Goal: Information Seeking & Learning: Compare options

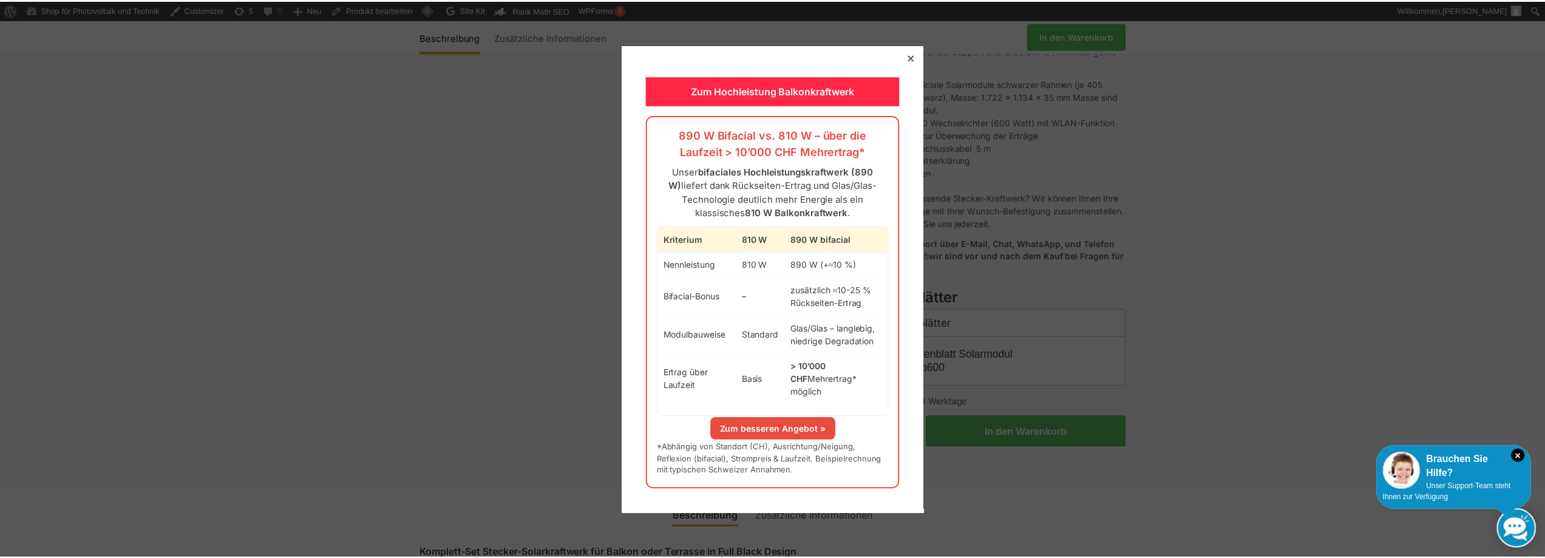
scroll to position [486, 0]
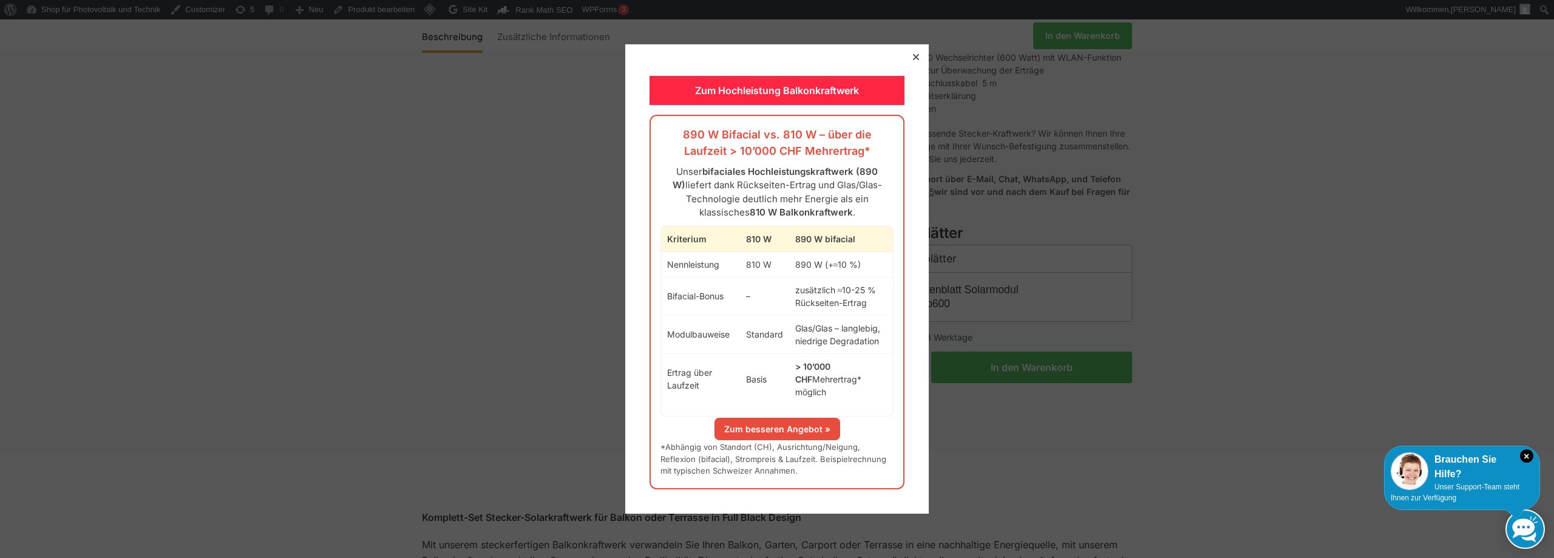
click at [911, 62] on div at bounding box center [916, 57] width 11 height 11
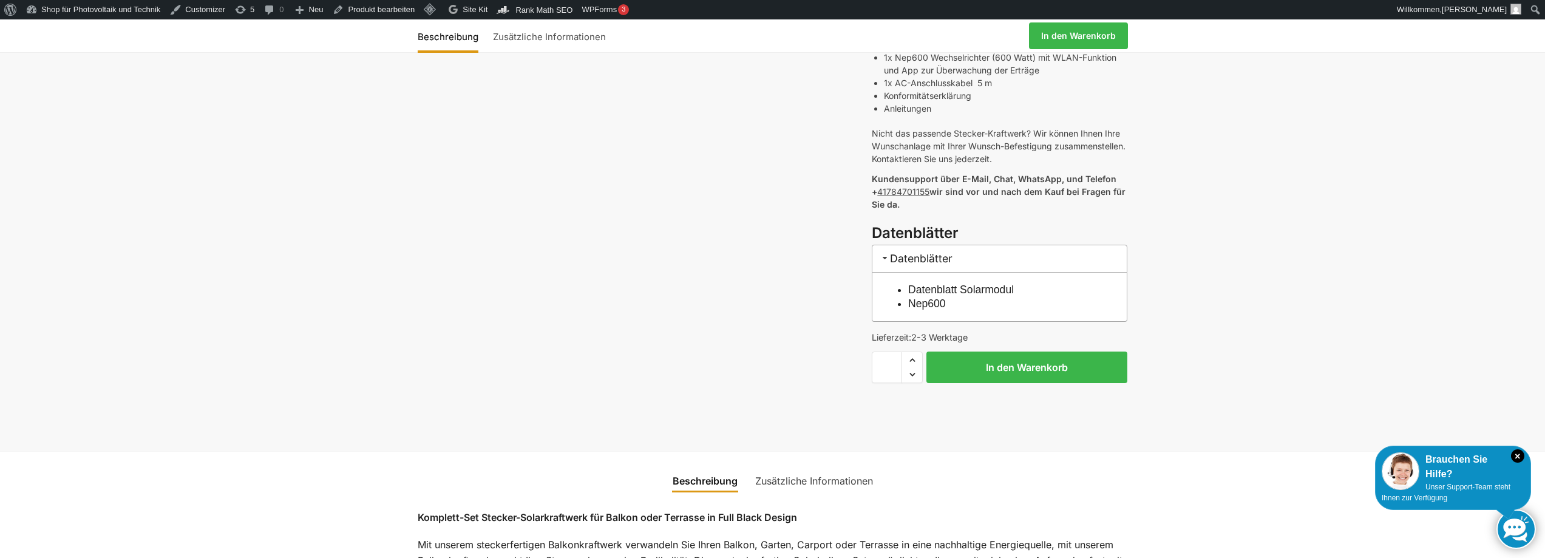
scroll to position [0, 0]
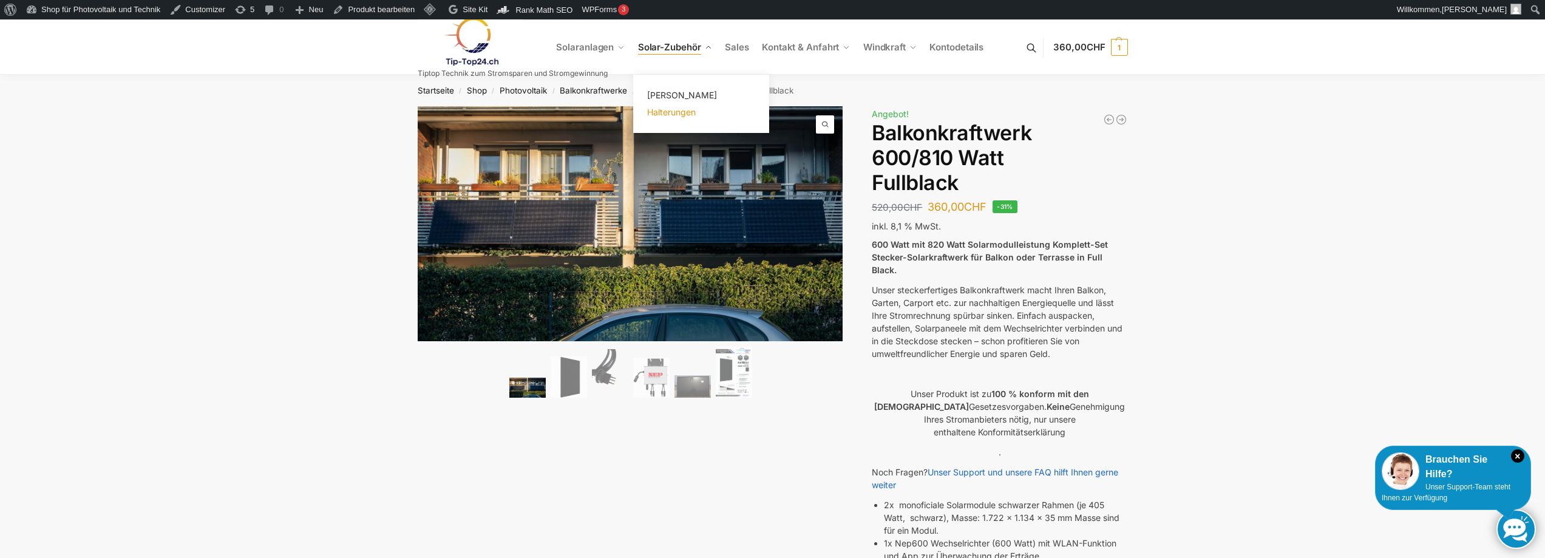
click at [679, 114] on span "Halterungen" at bounding box center [671, 112] width 49 height 10
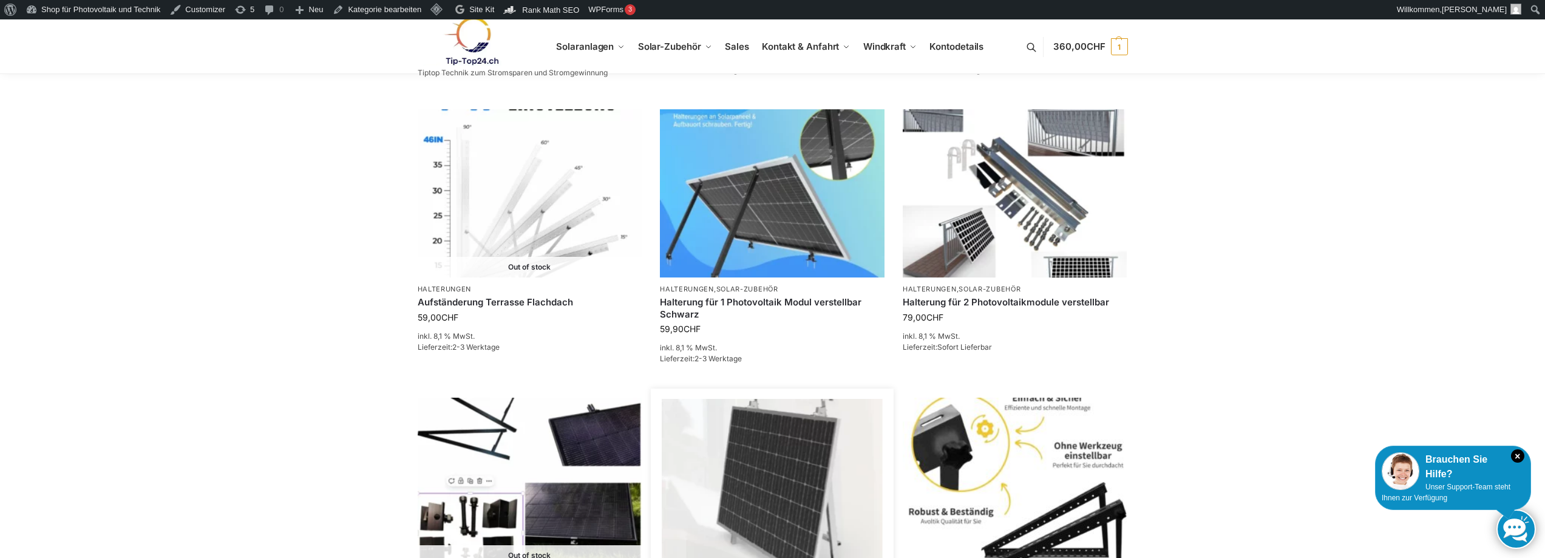
scroll to position [1214, 0]
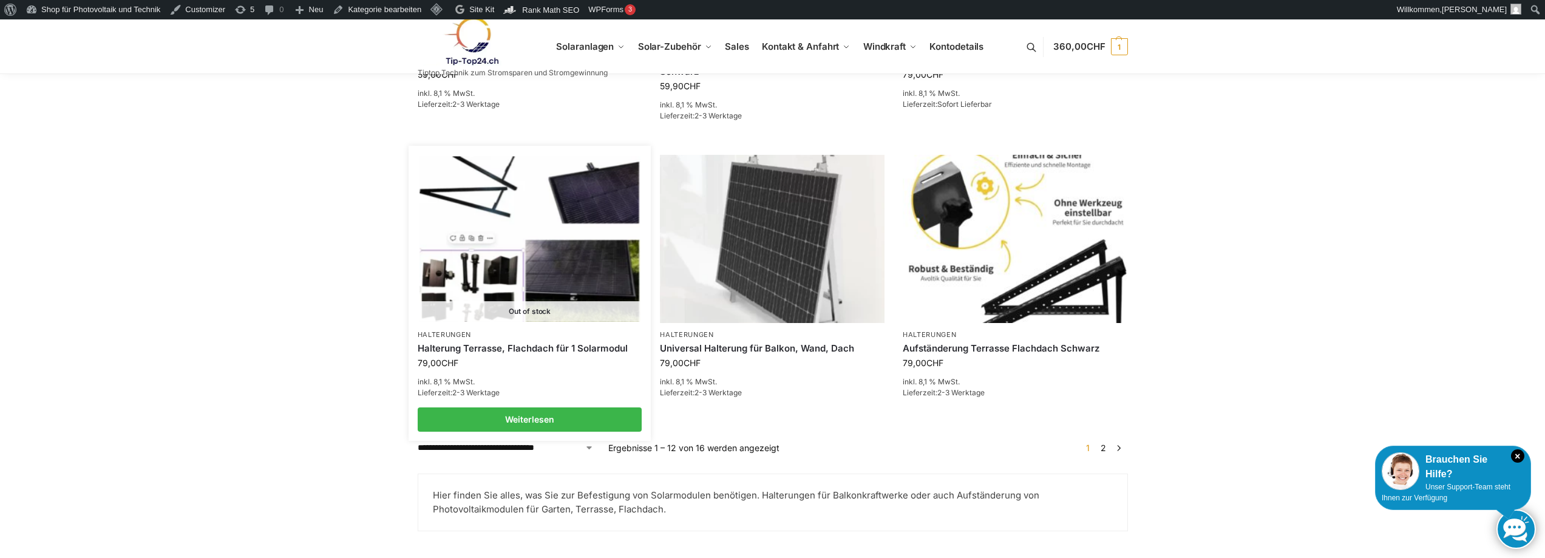
click at [530, 342] on link "Halterung Terrasse, Flachdach für 1 Solarmodul" at bounding box center [530, 348] width 225 height 12
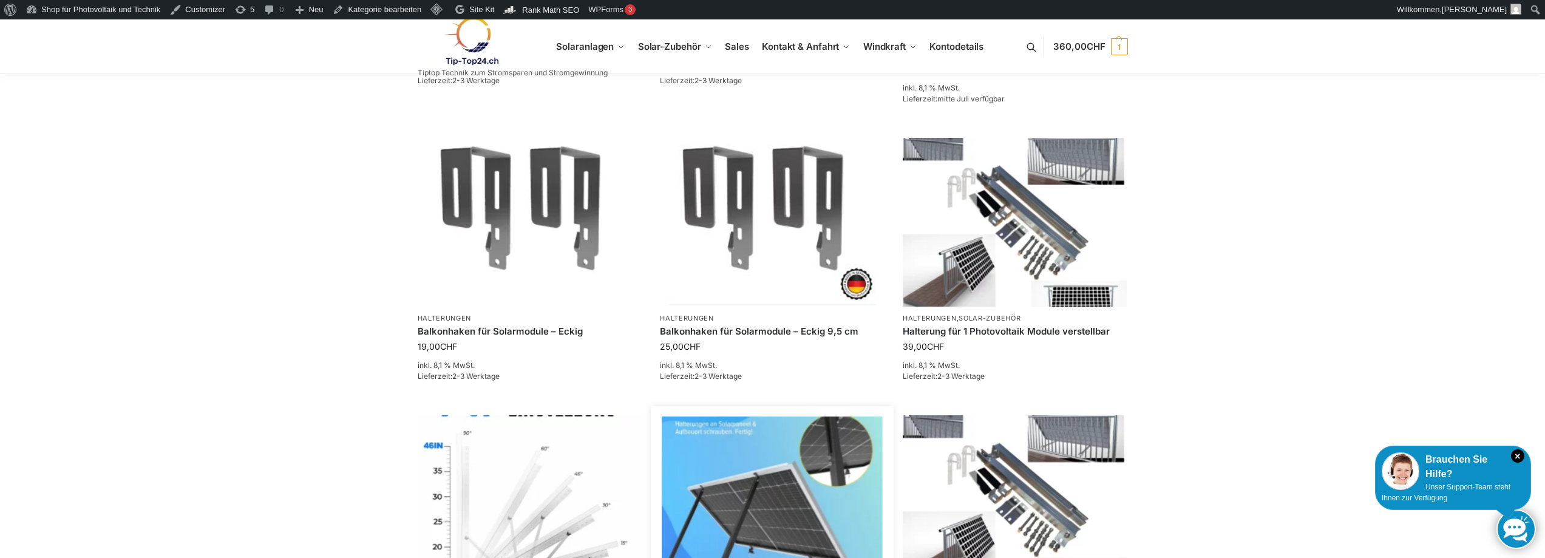
scroll to position [1151, 0]
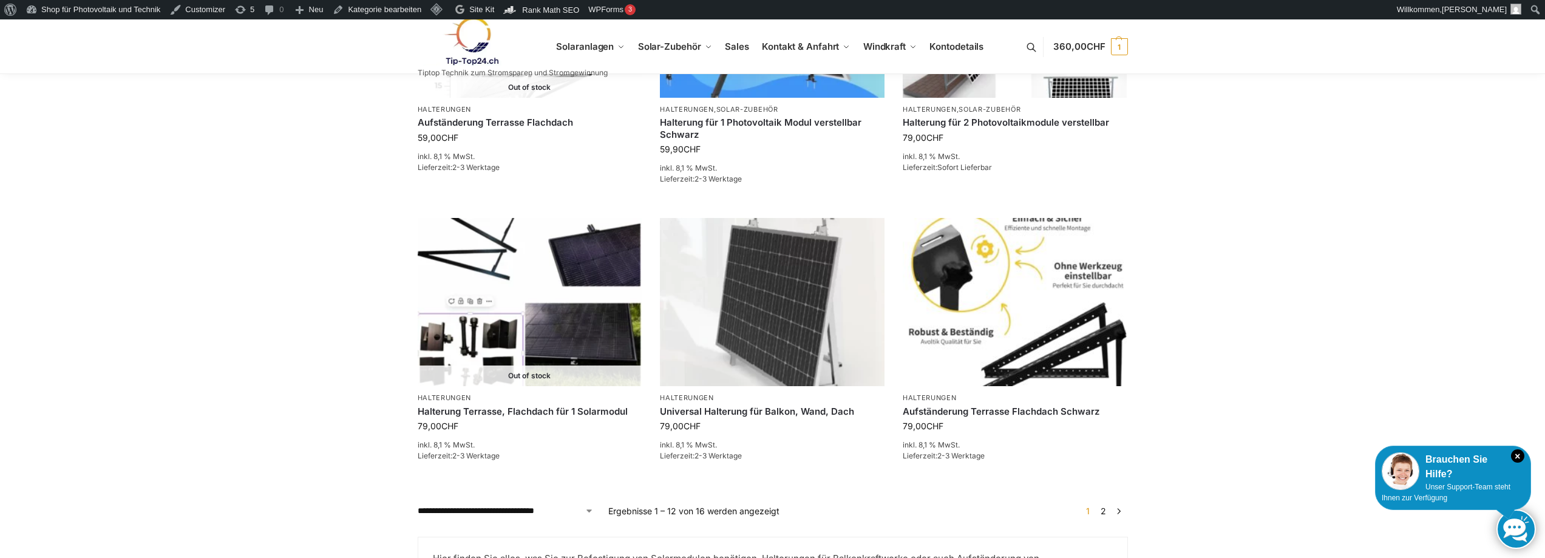
click at [1106, 506] on link "2" at bounding box center [1104, 511] width 12 height 10
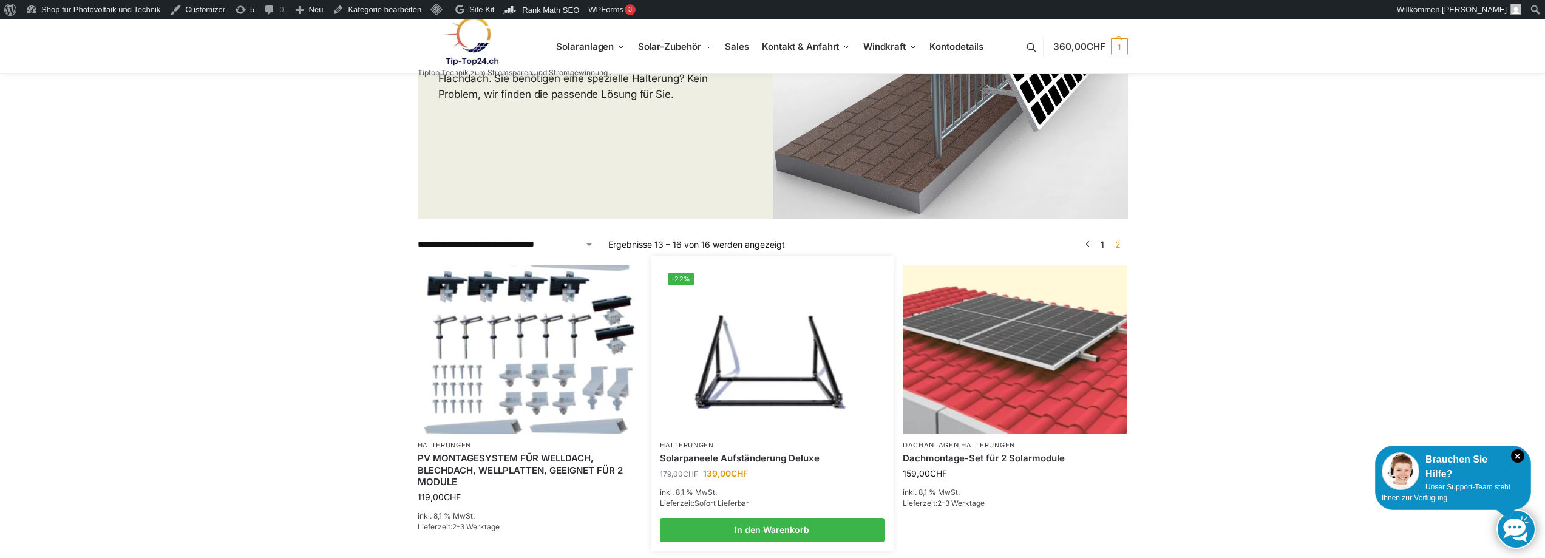
click at [760, 335] on img at bounding box center [772, 349] width 220 height 165
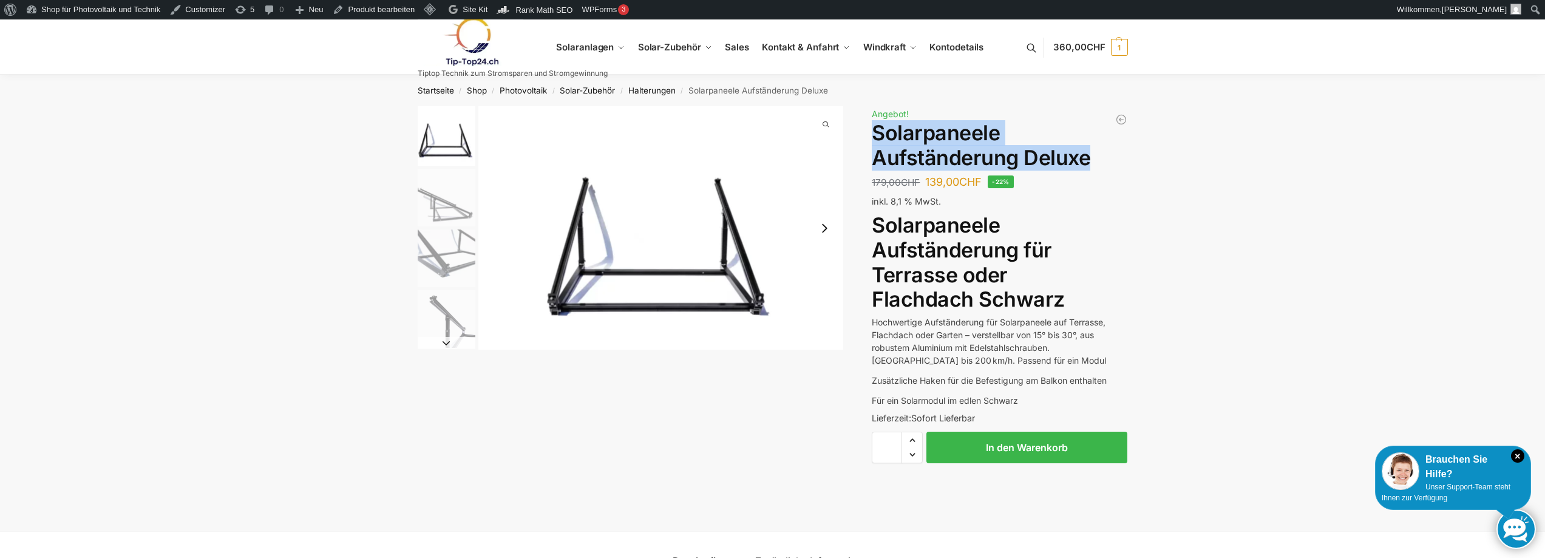
drag, startPoint x: 1090, startPoint y: 161, endPoint x: 876, endPoint y: 132, distance: 215.6
click at [876, 132] on h1 "Solarpaneele Aufständerung Deluxe" at bounding box center [1000, 146] width 256 height 50
copy h1 "Solarpaneele Aufständerung Deluxe"
click at [584, 43] on link at bounding box center [513, 41] width 190 height 49
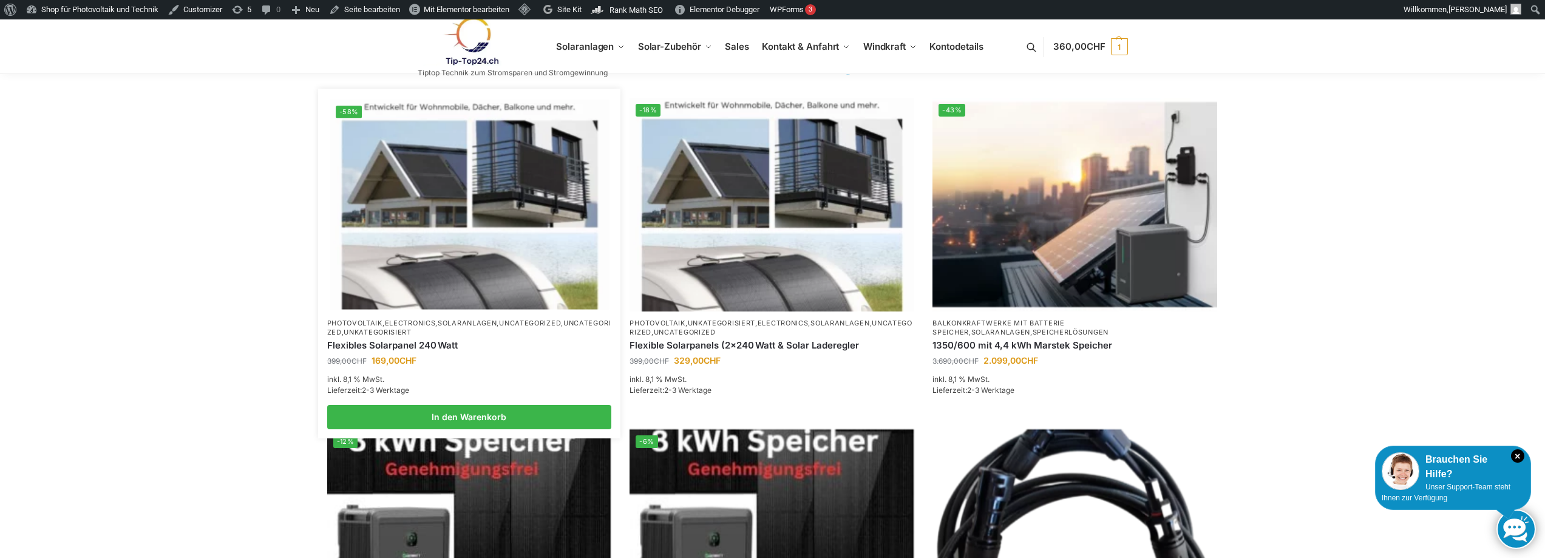
scroll to position [243, 0]
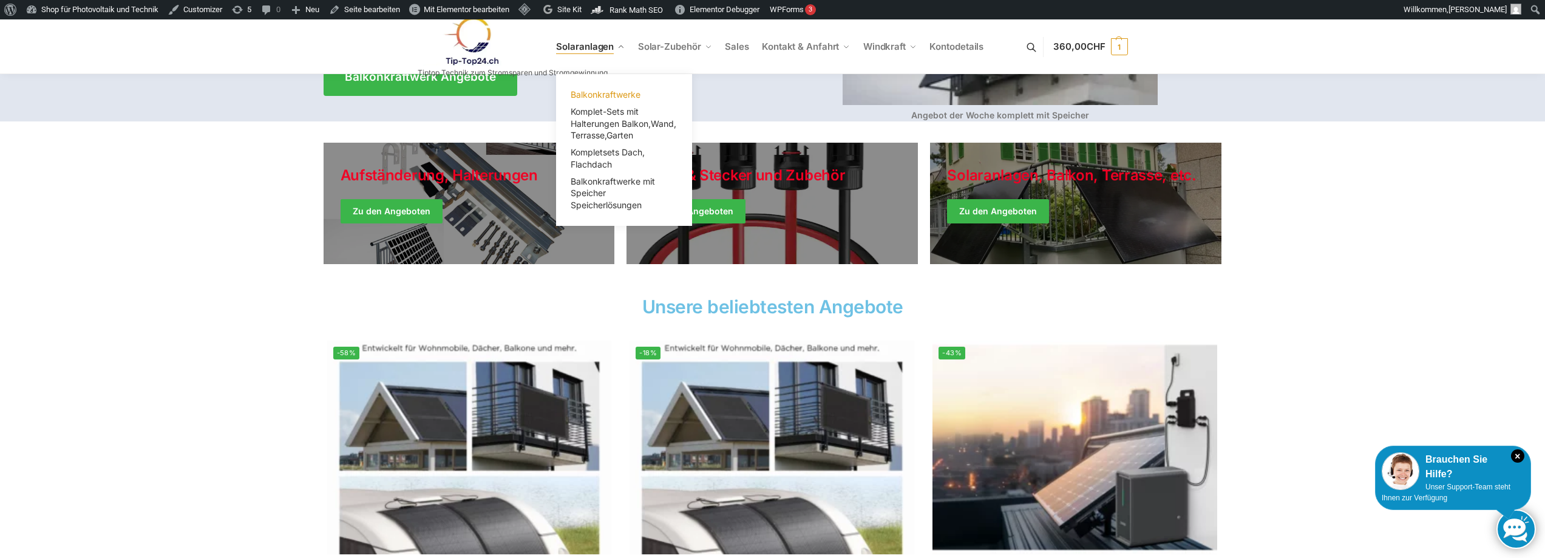
click at [621, 90] on span "Balkonkraftwerke" at bounding box center [606, 94] width 70 height 10
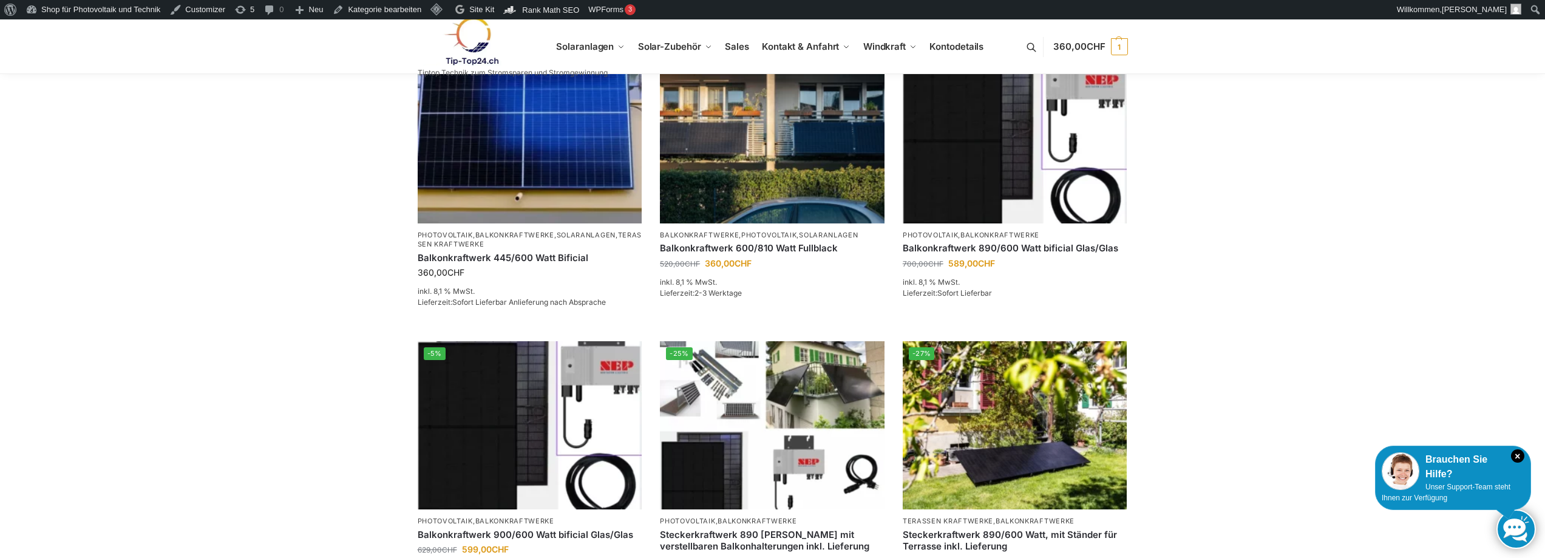
scroll to position [486, 0]
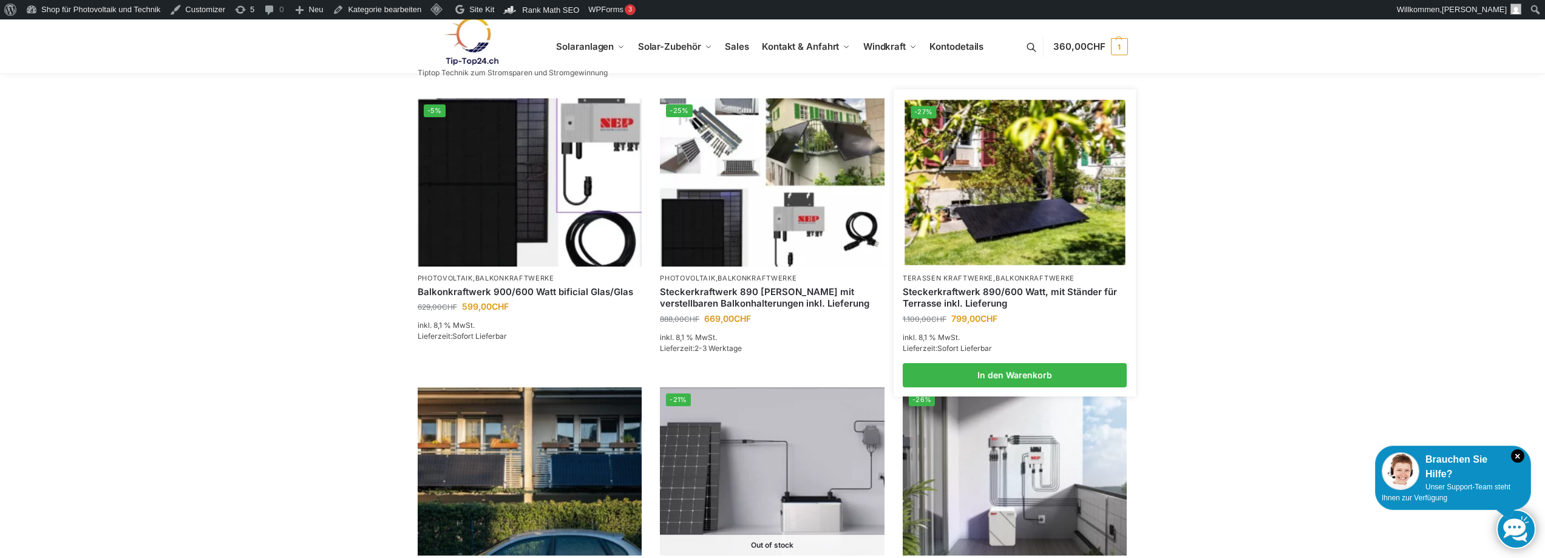
click at [1051, 216] on img at bounding box center [1015, 182] width 220 height 165
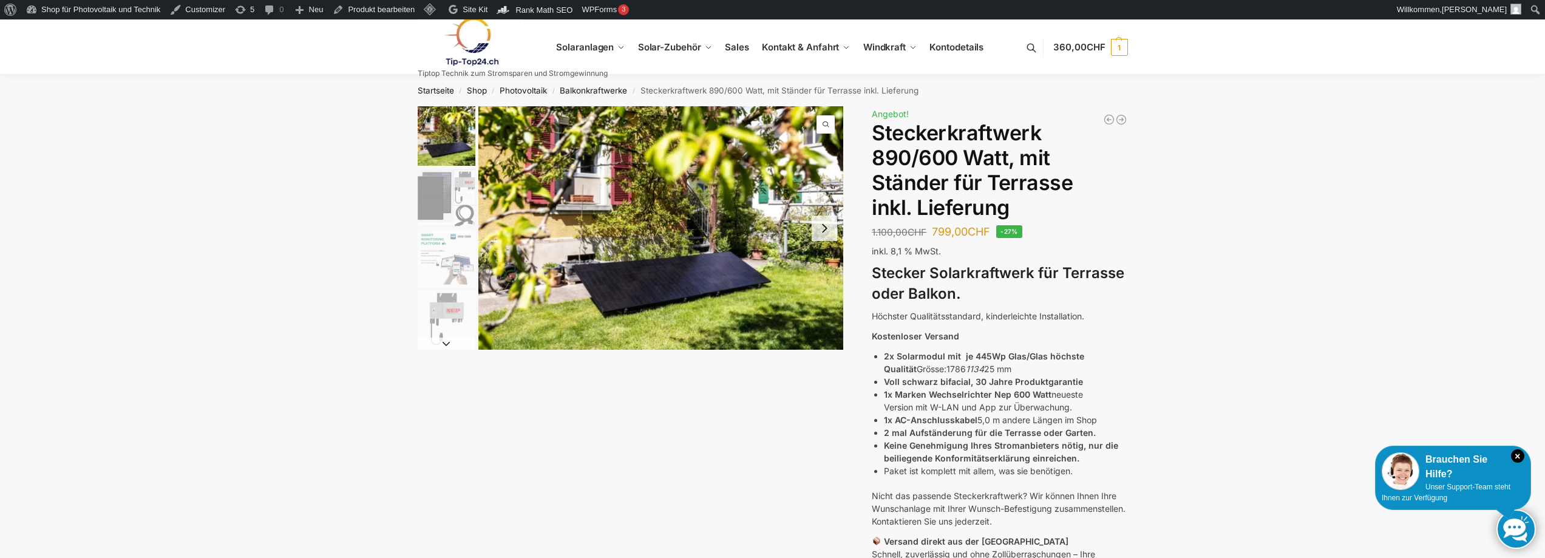
click at [449, 344] on button "Next slide" at bounding box center [447, 344] width 58 height 12
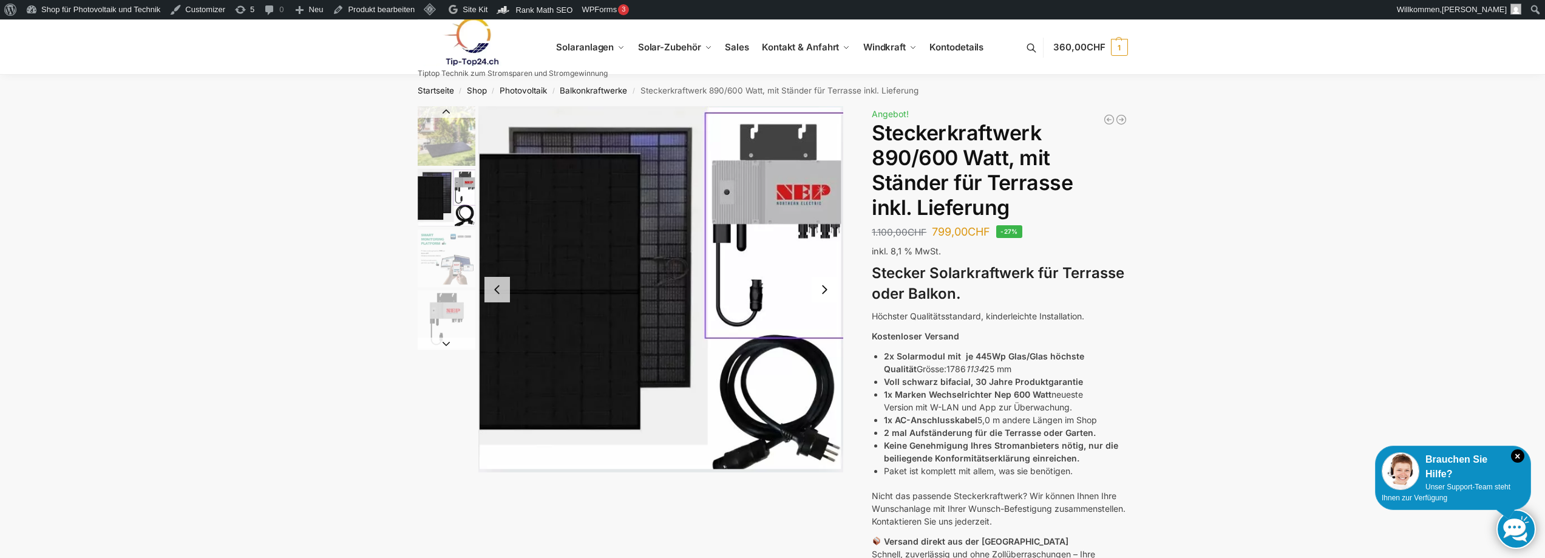
click at [448, 344] on button "Next slide" at bounding box center [447, 344] width 58 height 12
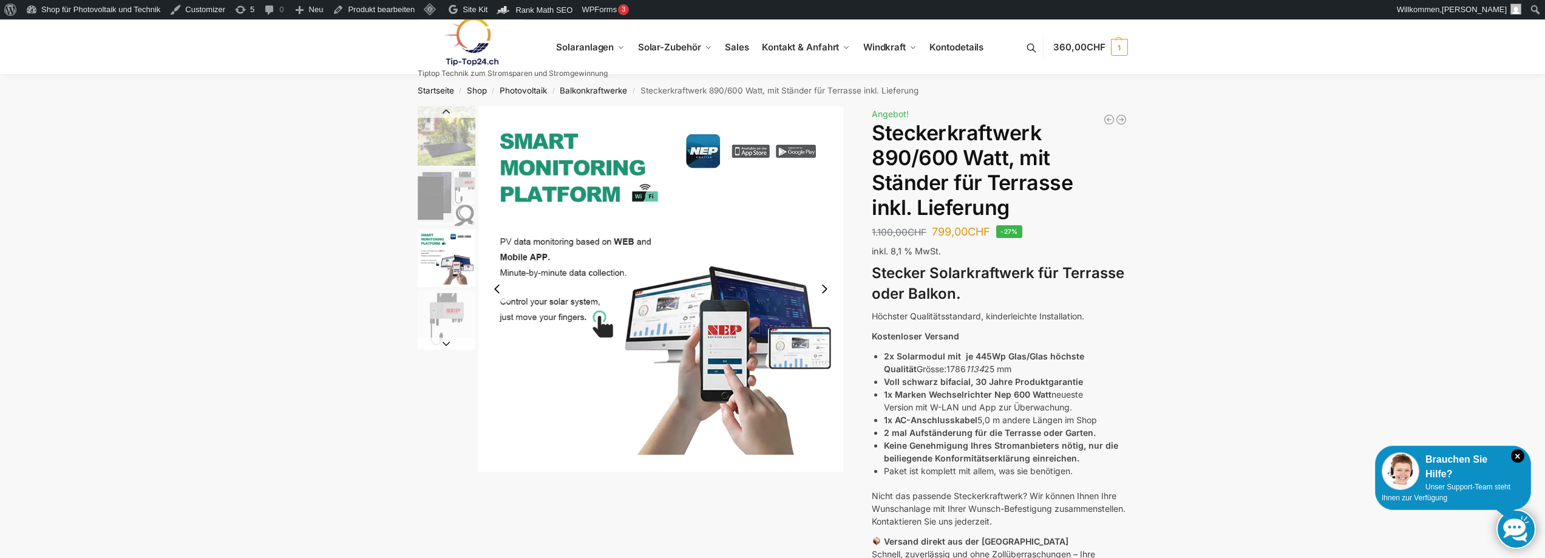
click at [448, 344] on button "Next slide" at bounding box center [447, 344] width 58 height 12
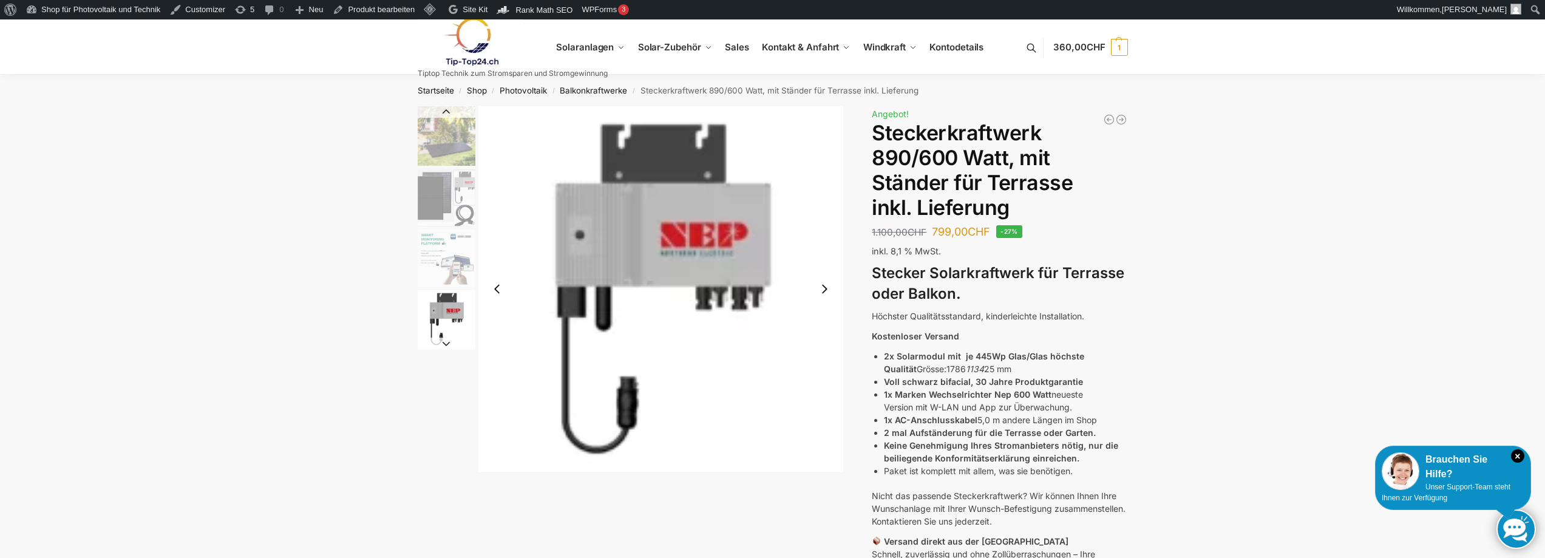
click at [831, 291] on button "Next slide" at bounding box center [825, 289] width 26 height 26
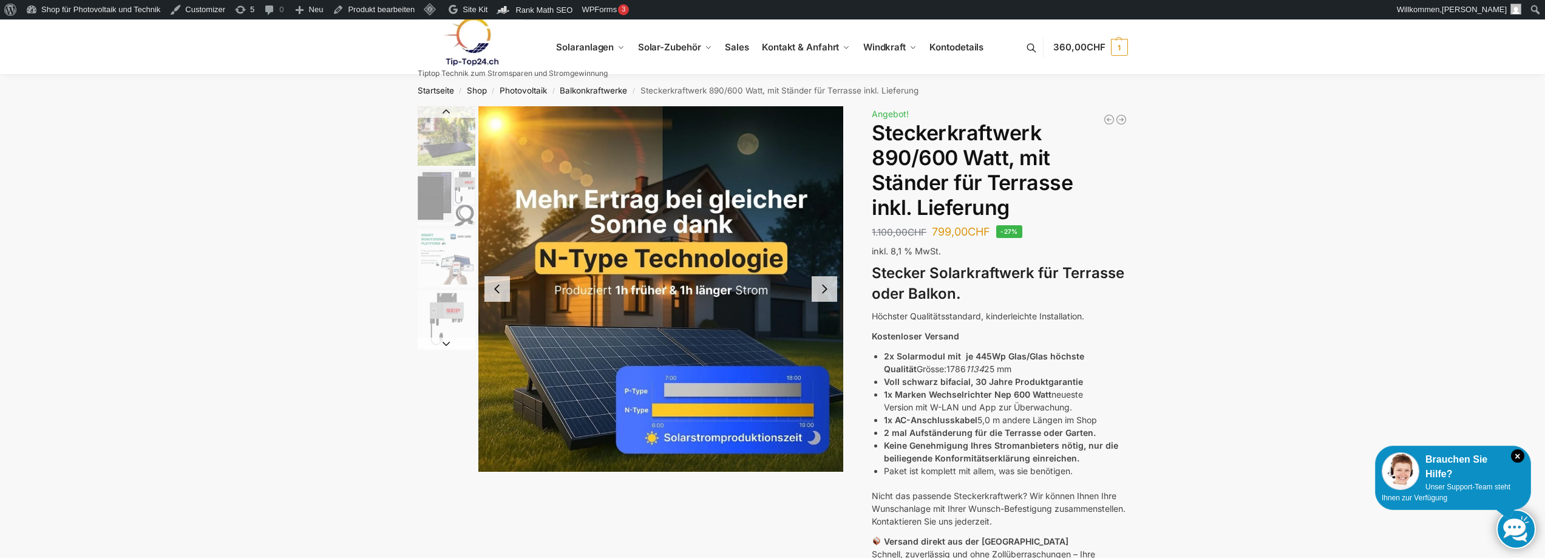
click at [830, 291] on button "Next slide" at bounding box center [825, 289] width 26 height 26
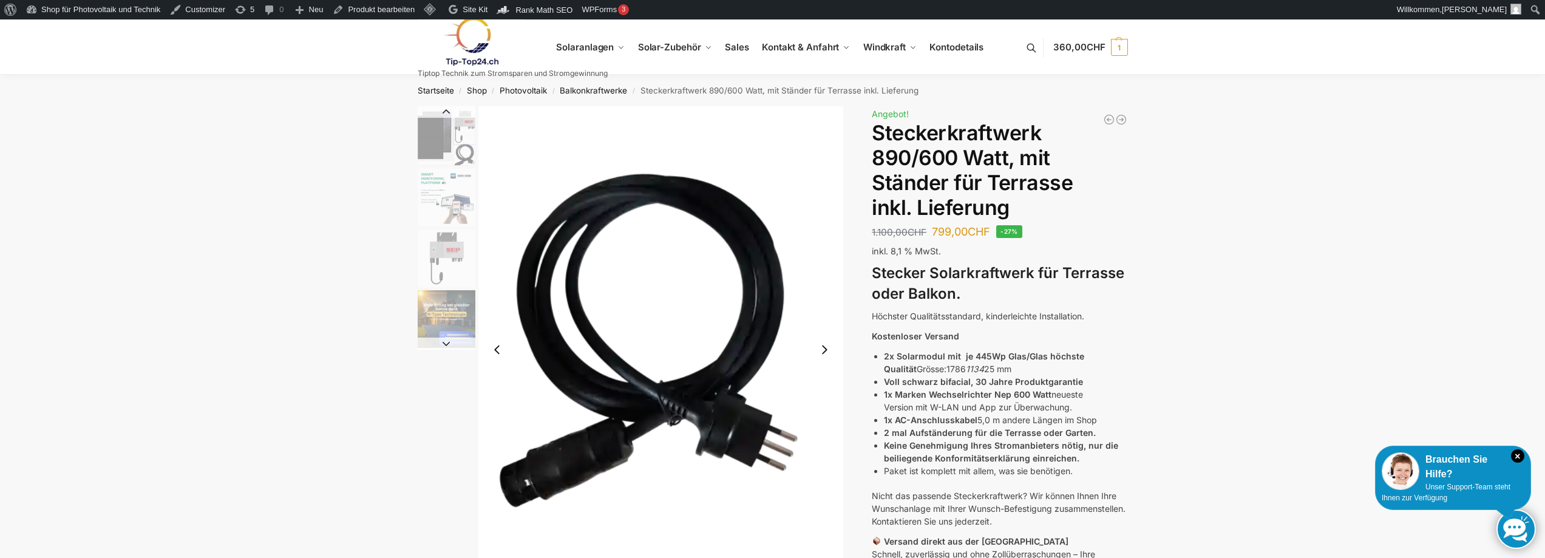
click at [830, 291] on img "6 / 10" at bounding box center [661, 349] width 366 height 487
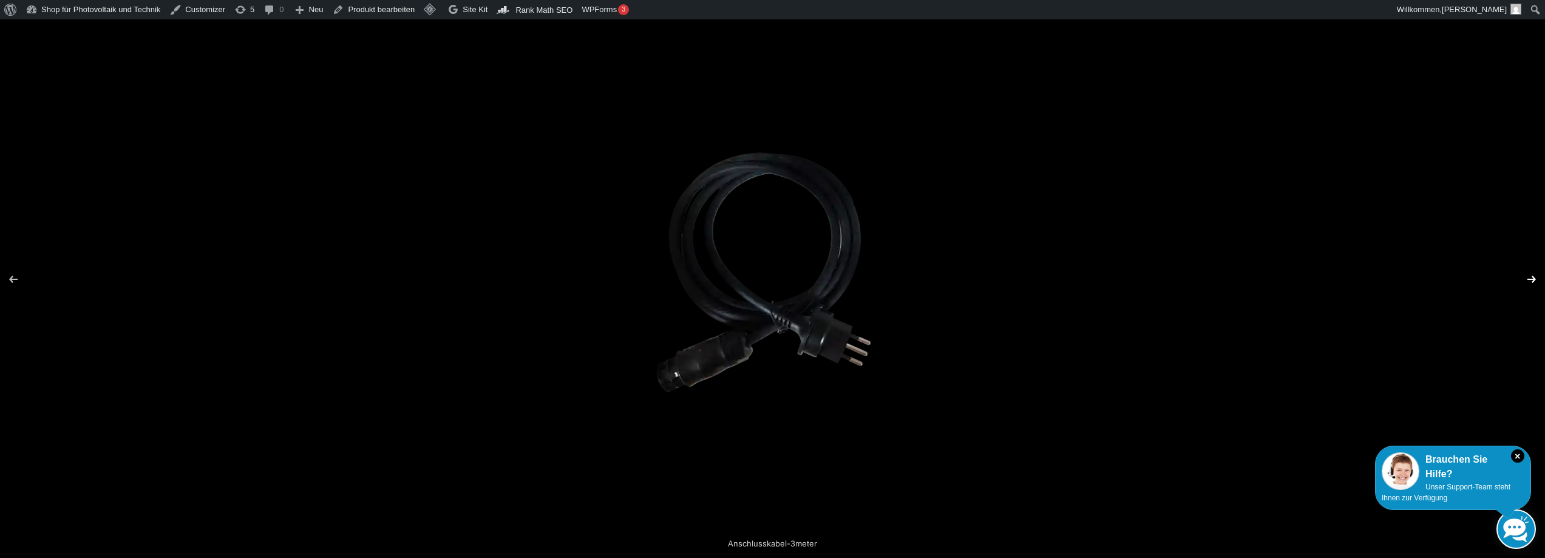
click at [1531, 286] on button "Next (arrow right)" at bounding box center [1524, 279] width 43 height 61
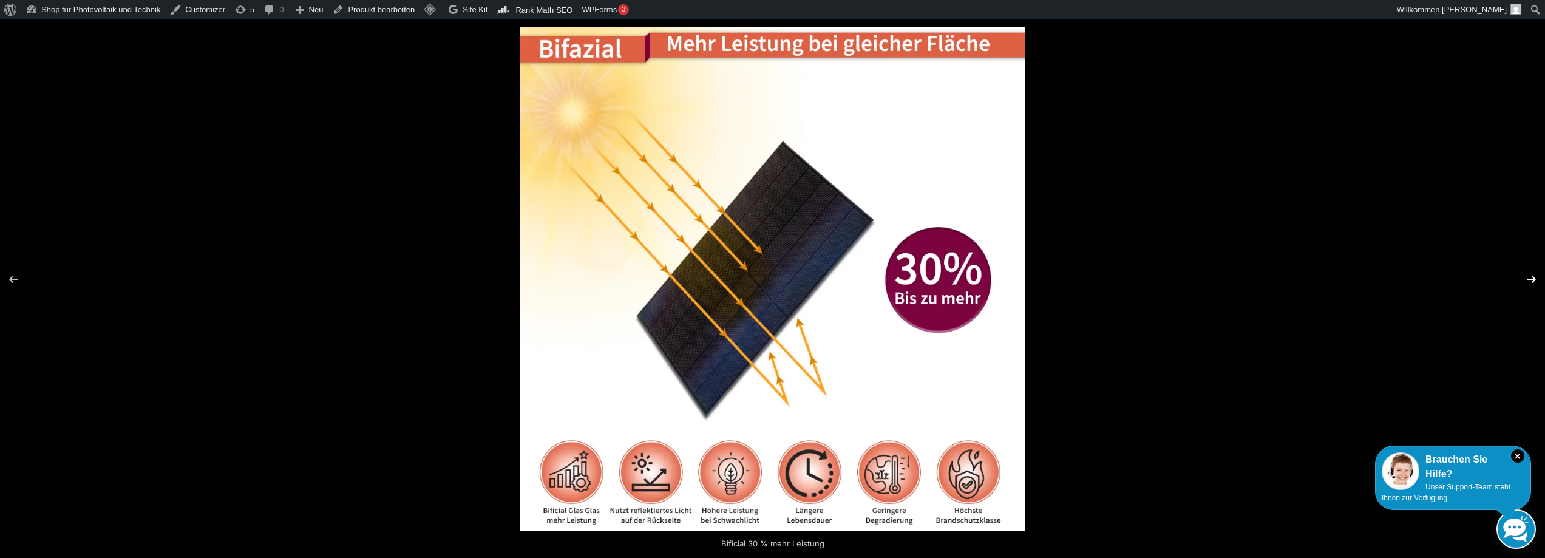
click at [1531, 286] on button "Next (arrow right)" at bounding box center [1524, 279] width 43 height 61
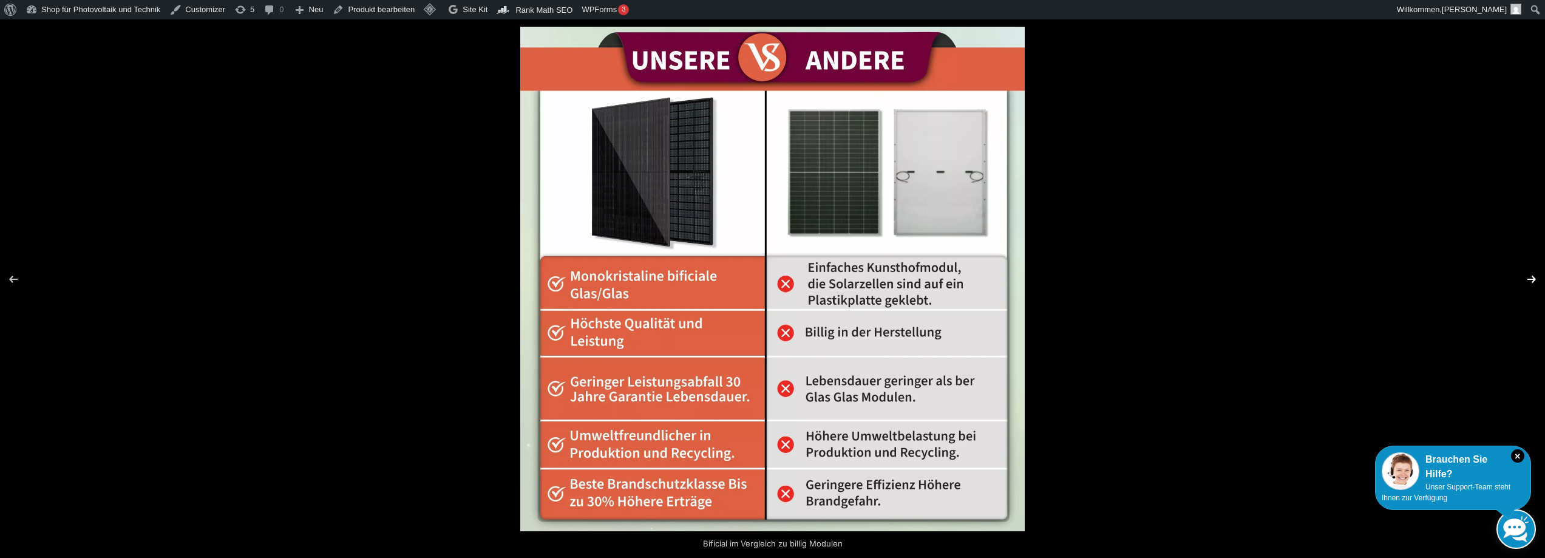
click at [1531, 286] on button "Next (arrow right)" at bounding box center [1524, 279] width 43 height 61
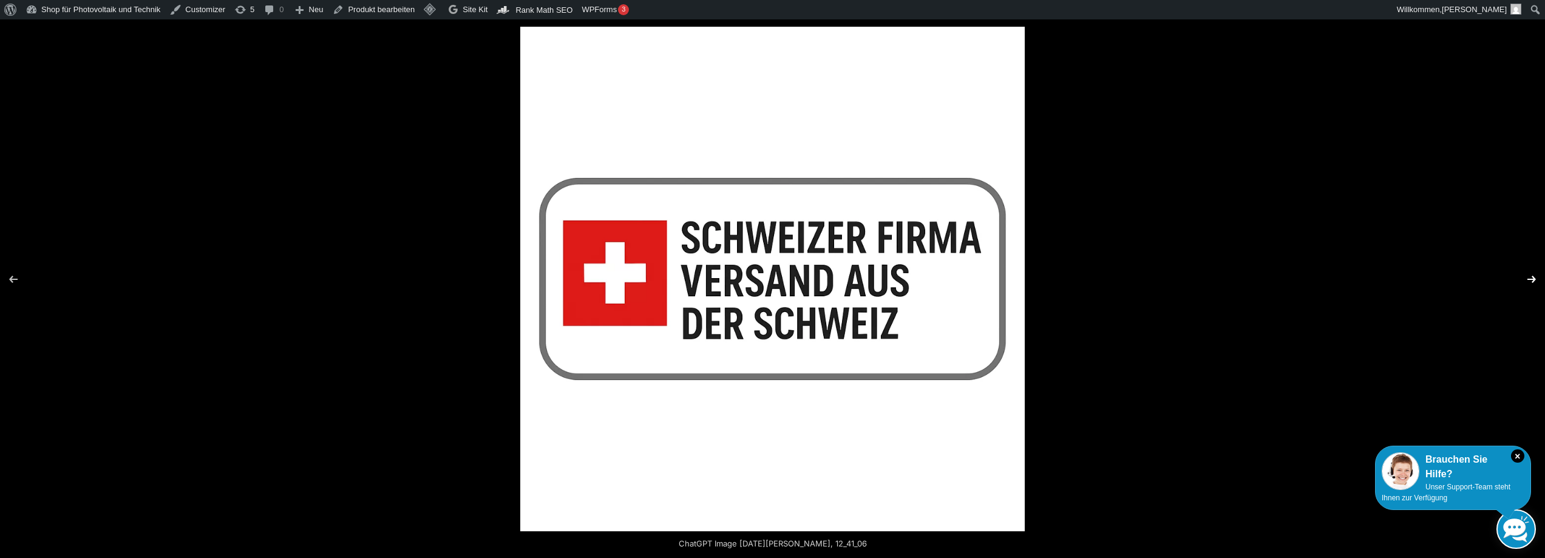
click at [1531, 286] on button "Next (arrow right)" at bounding box center [1524, 279] width 43 height 61
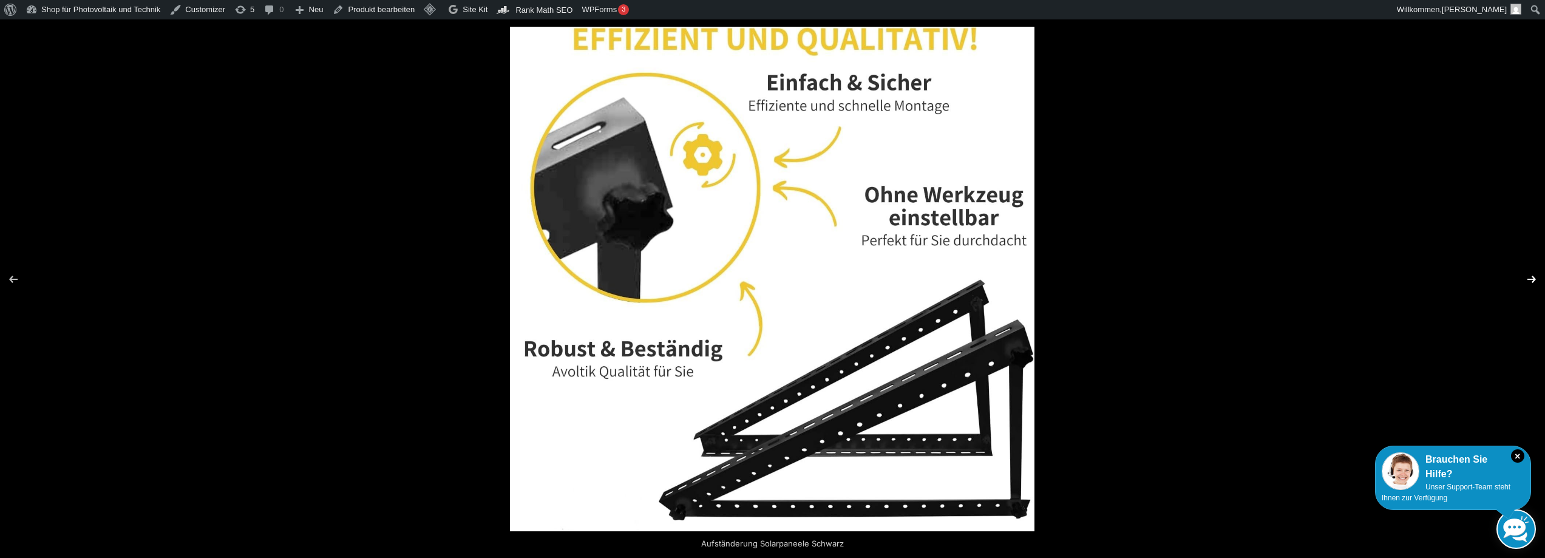
click at [1531, 286] on button "Next (arrow right)" at bounding box center [1524, 279] width 43 height 61
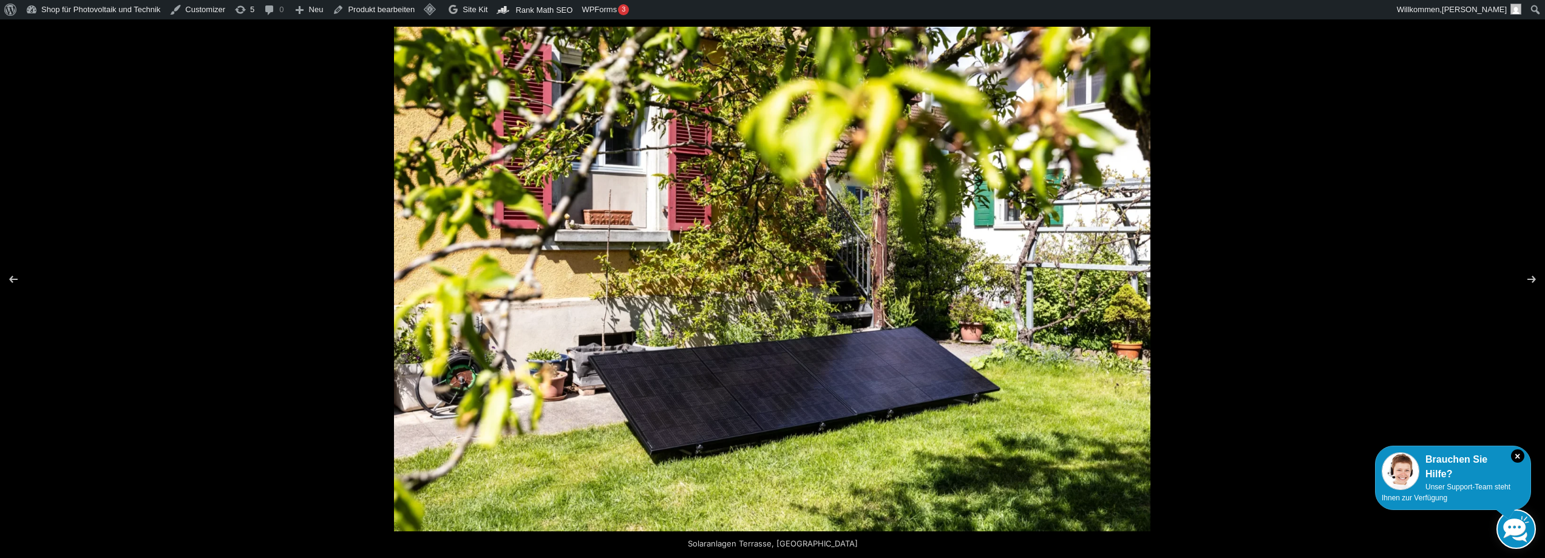
click at [60, 163] on div at bounding box center [772, 279] width 1545 height 558
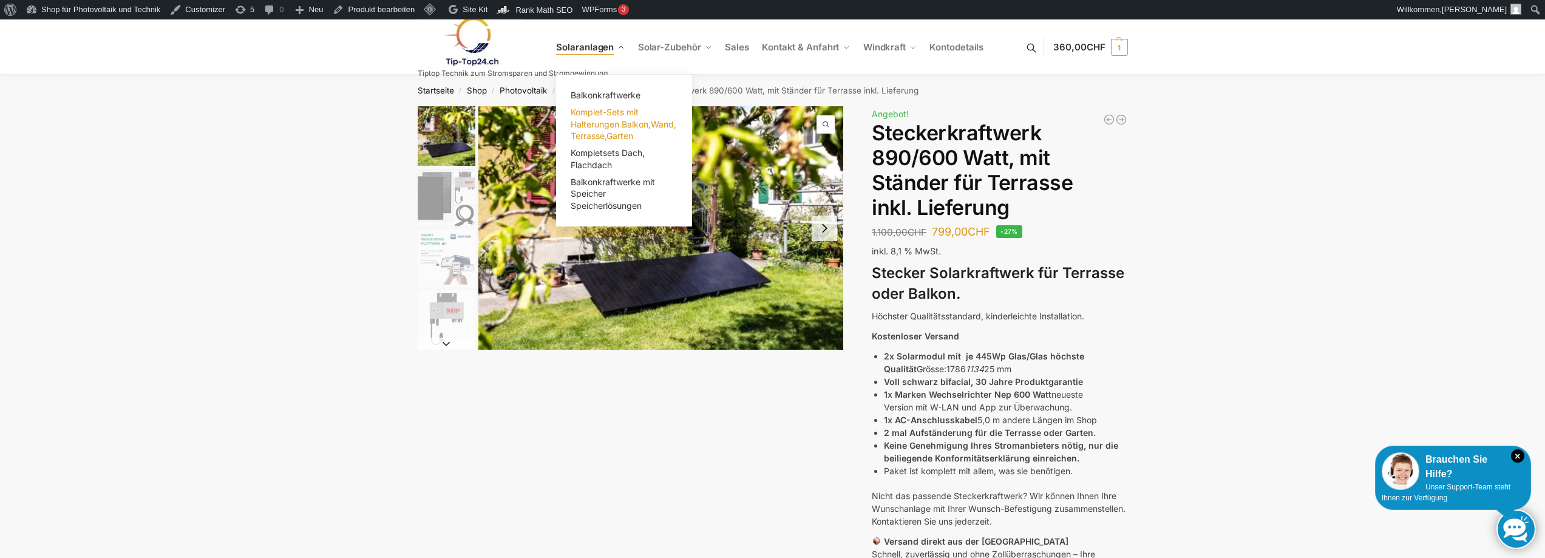
click at [594, 124] on span "Komplet-Sets mit Halterungen Balkon,Wand, Terrasse,Garten" at bounding box center [624, 124] width 106 height 34
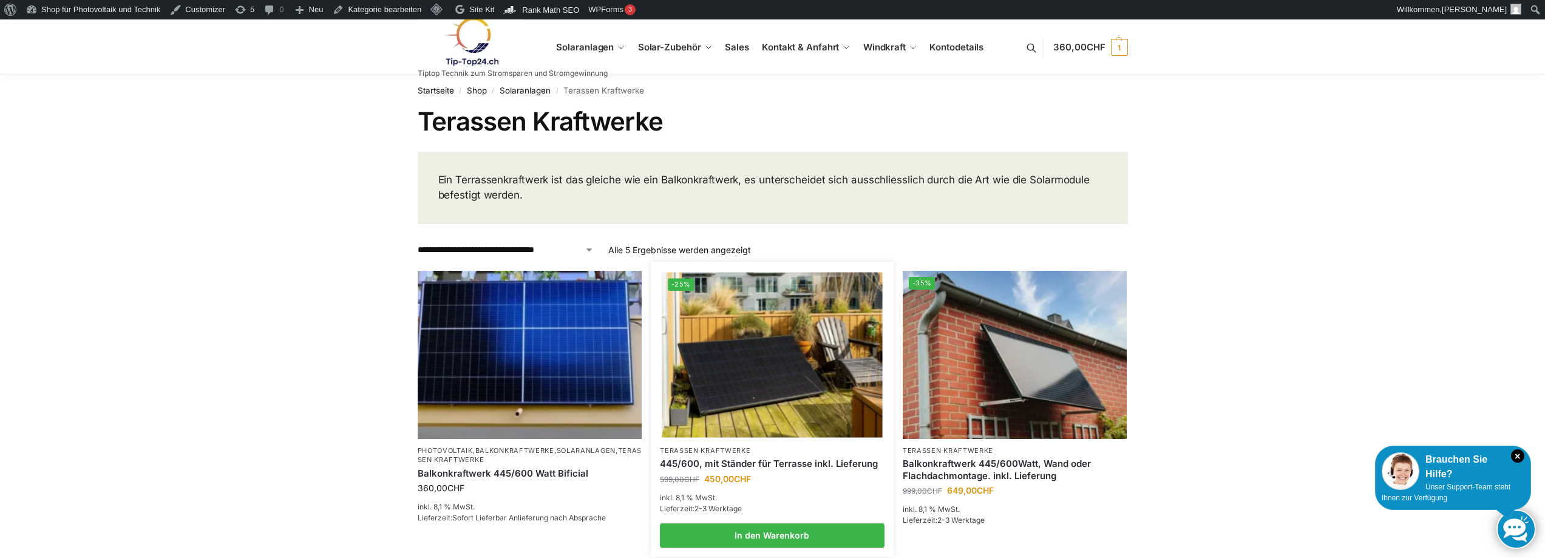
click at [747, 380] on img at bounding box center [772, 354] width 220 height 165
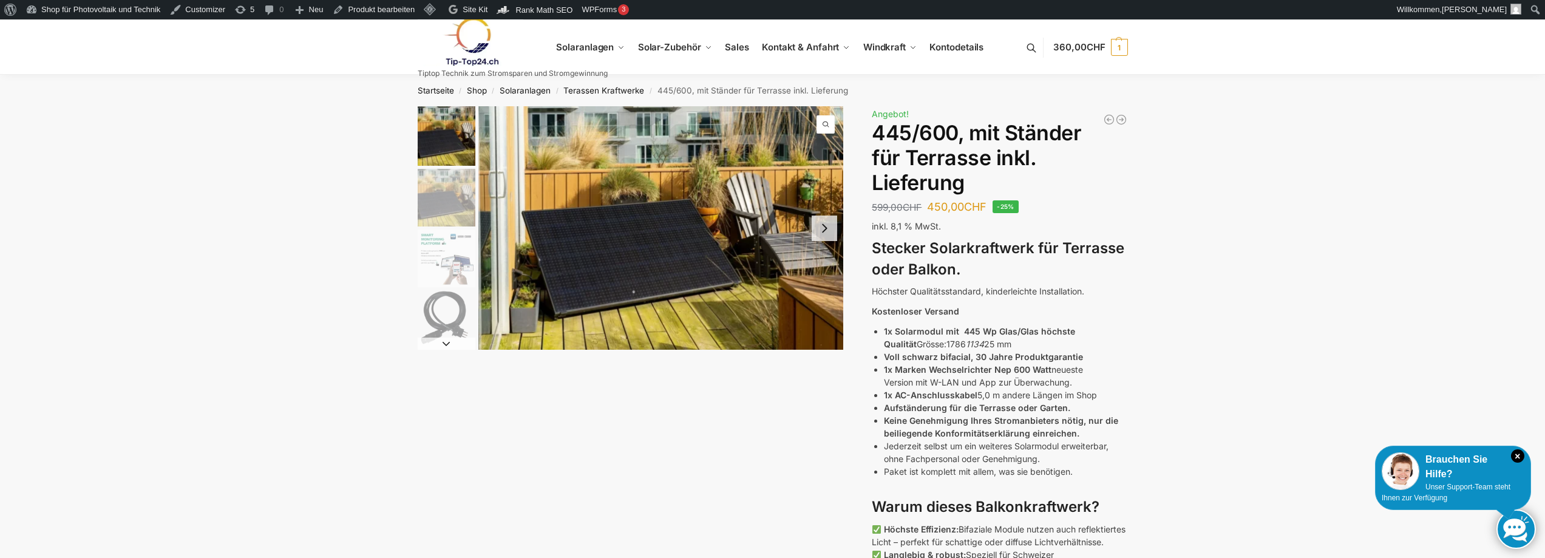
click at [449, 342] on button "Next slide" at bounding box center [447, 344] width 58 height 12
click at [449, 343] on button "Next slide" at bounding box center [447, 344] width 58 height 12
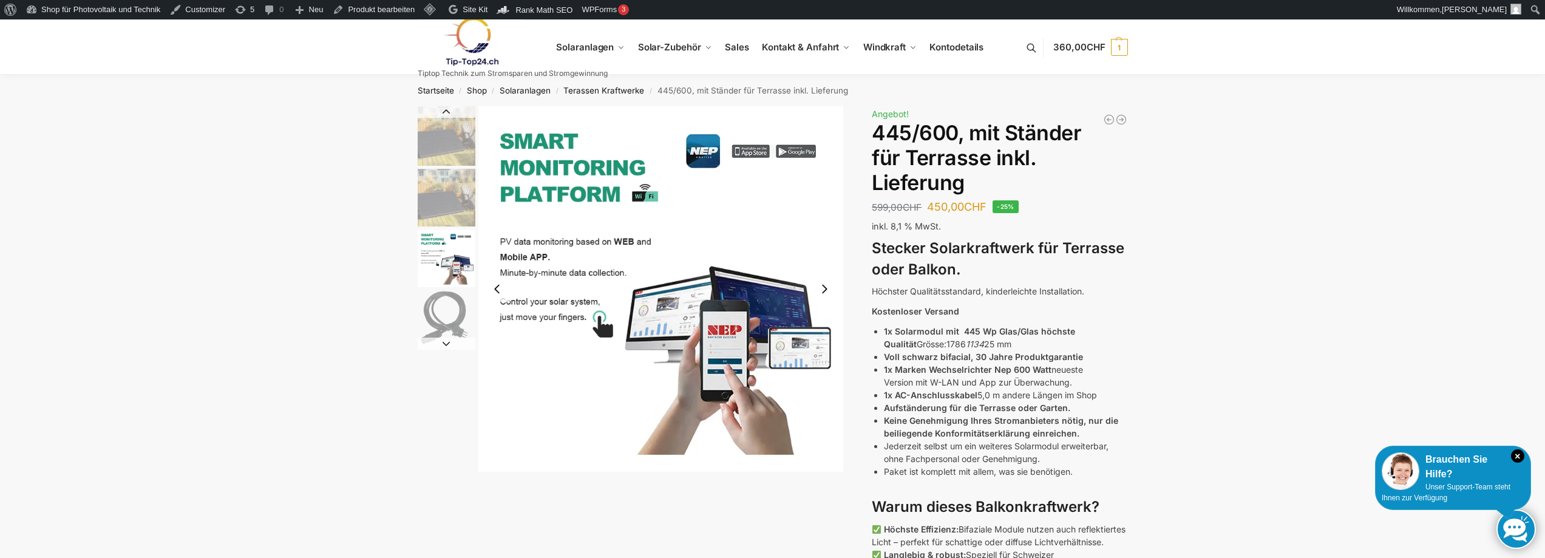
click at [449, 343] on button "Next slide" at bounding box center [447, 344] width 58 height 12
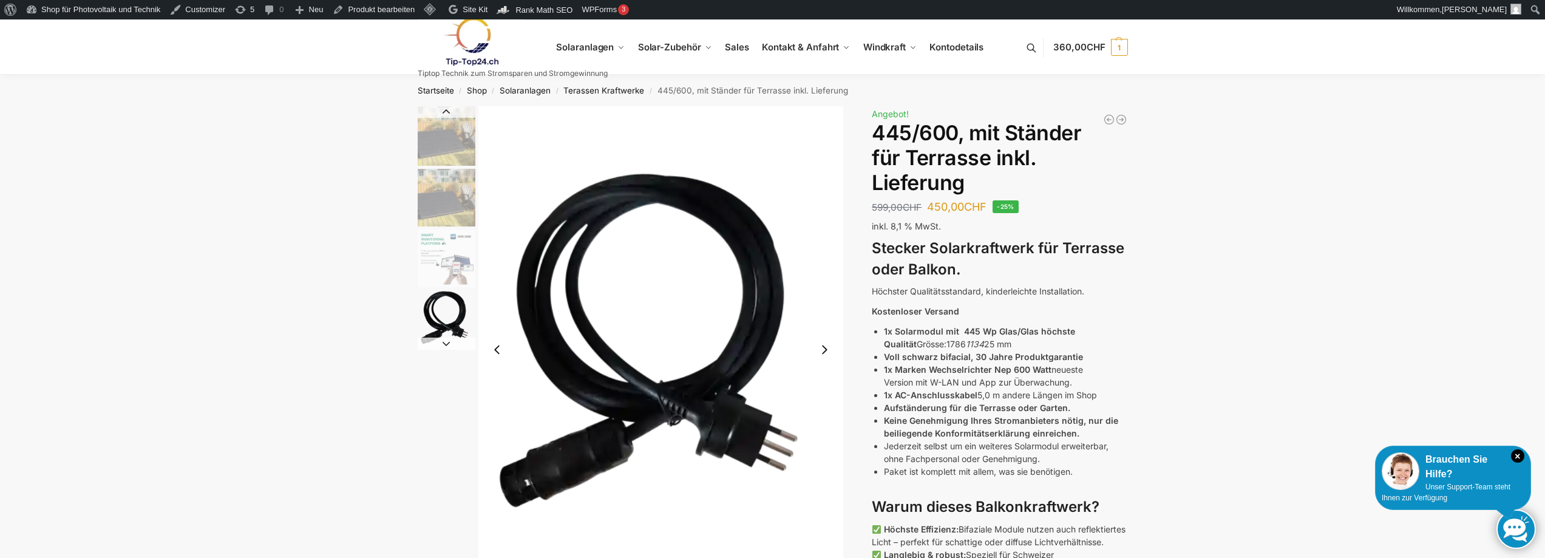
click at [449, 343] on button "Next slide" at bounding box center [447, 344] width 58 height 12
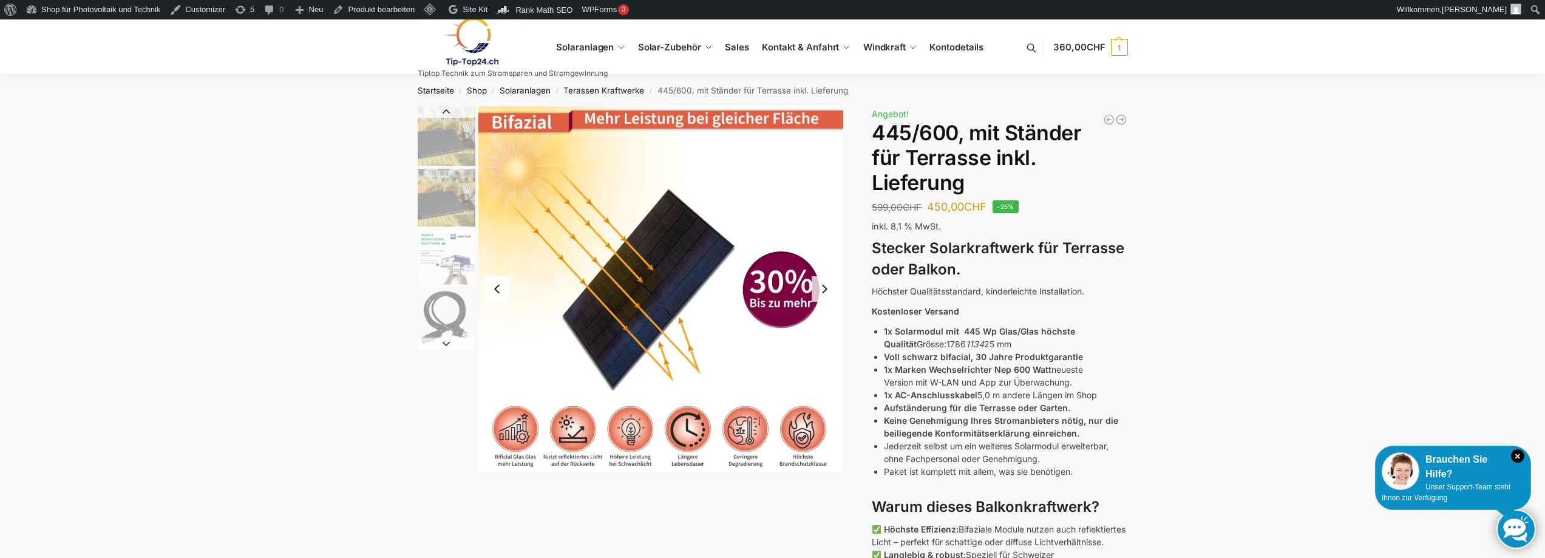
click at [449, 343] on button "Next slide" at bounding box center [447, 344] width 58 height 12
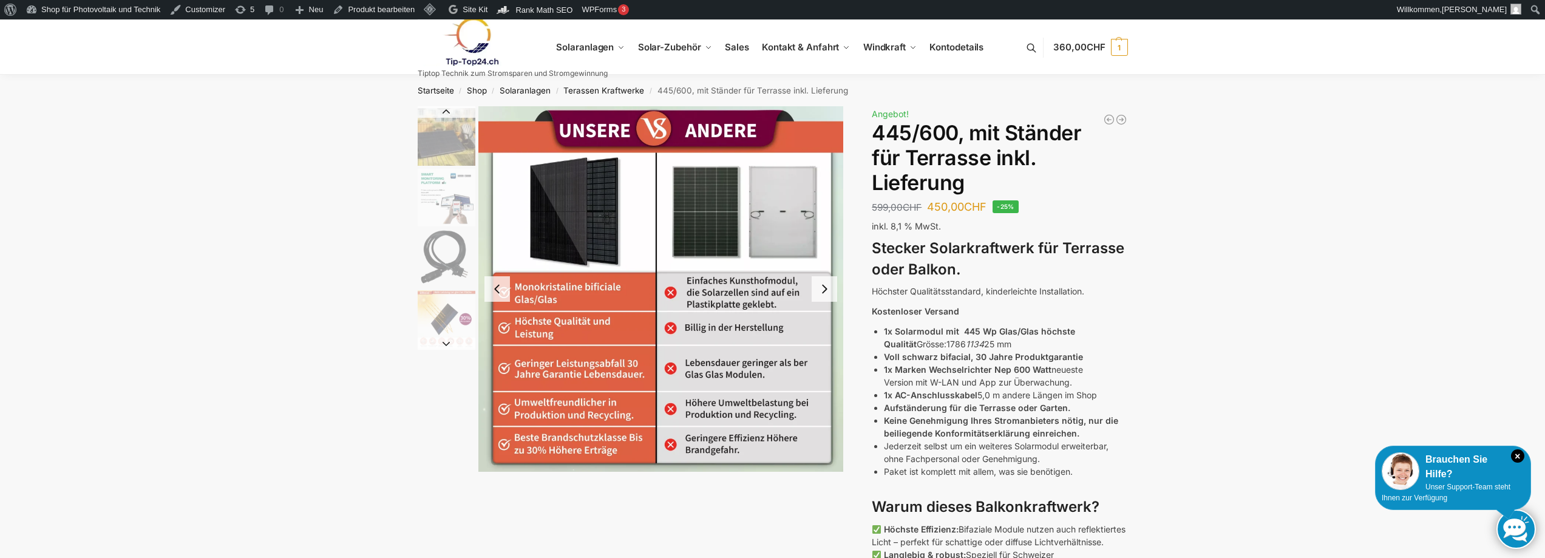
click at [449, 343] on button "Next slide" at bounding box center [447, 344] width 58 height 12
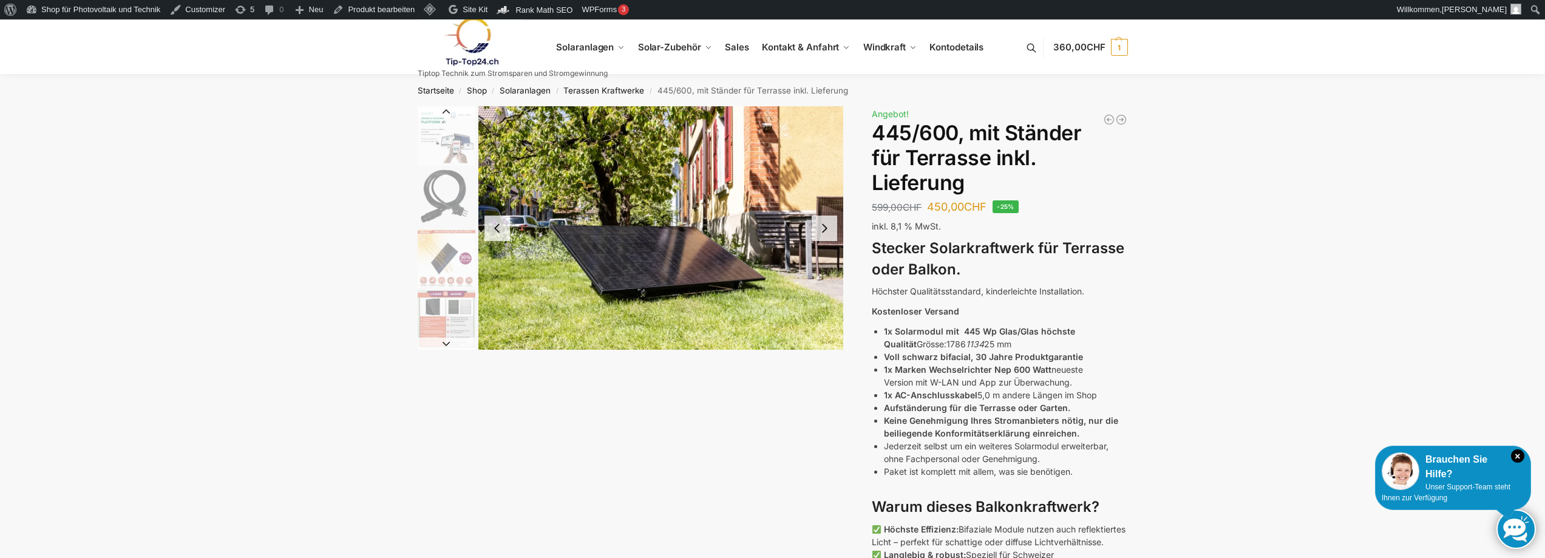
click at [449, 343] on button "Next slide" at bounding box center [447, 344] width 58 height 12
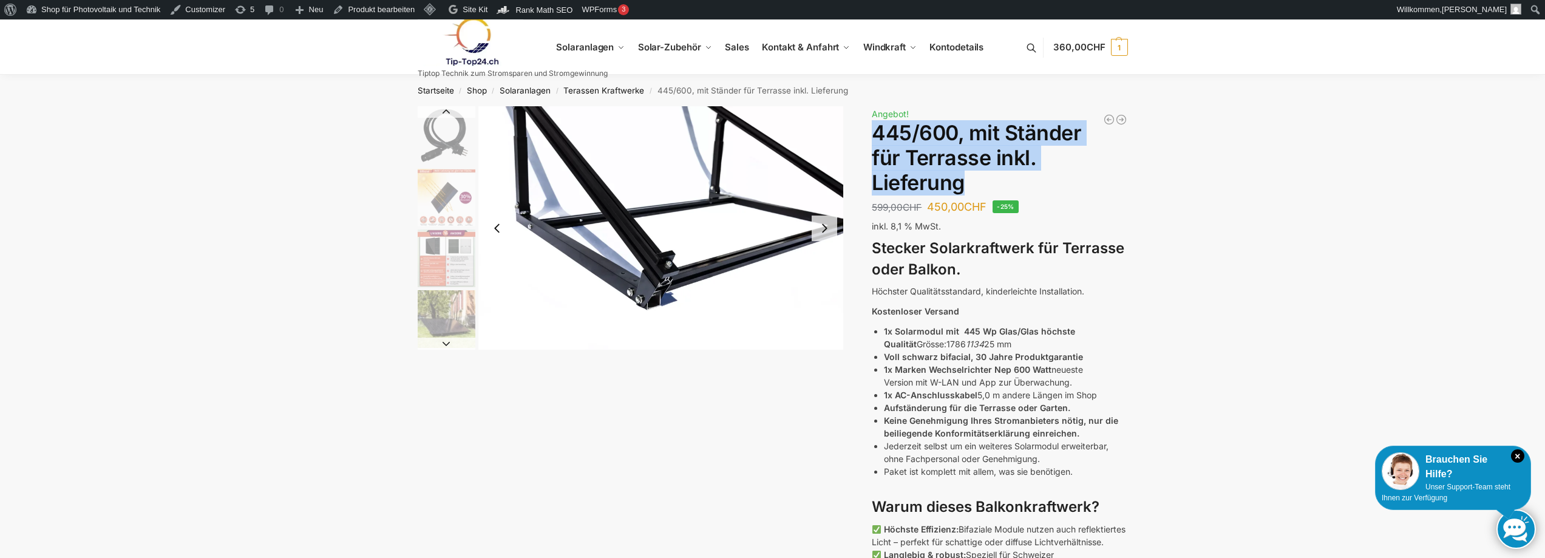
drag, startPoint x: 875, startPoint y: 131, endPoint x: 1020, endPoint y: 173, distance: 150.5
click at [1020, 173] on h1 "445/600, mit Ständer für Terrasse inkl. Lieferung" at bounding box center [1000, 158] width 256 height 74
copy h1 "445/600, mit Ständer für Terrasse inkl. Lieferung"
